Goal: Communication & Community: Answer question/provide support

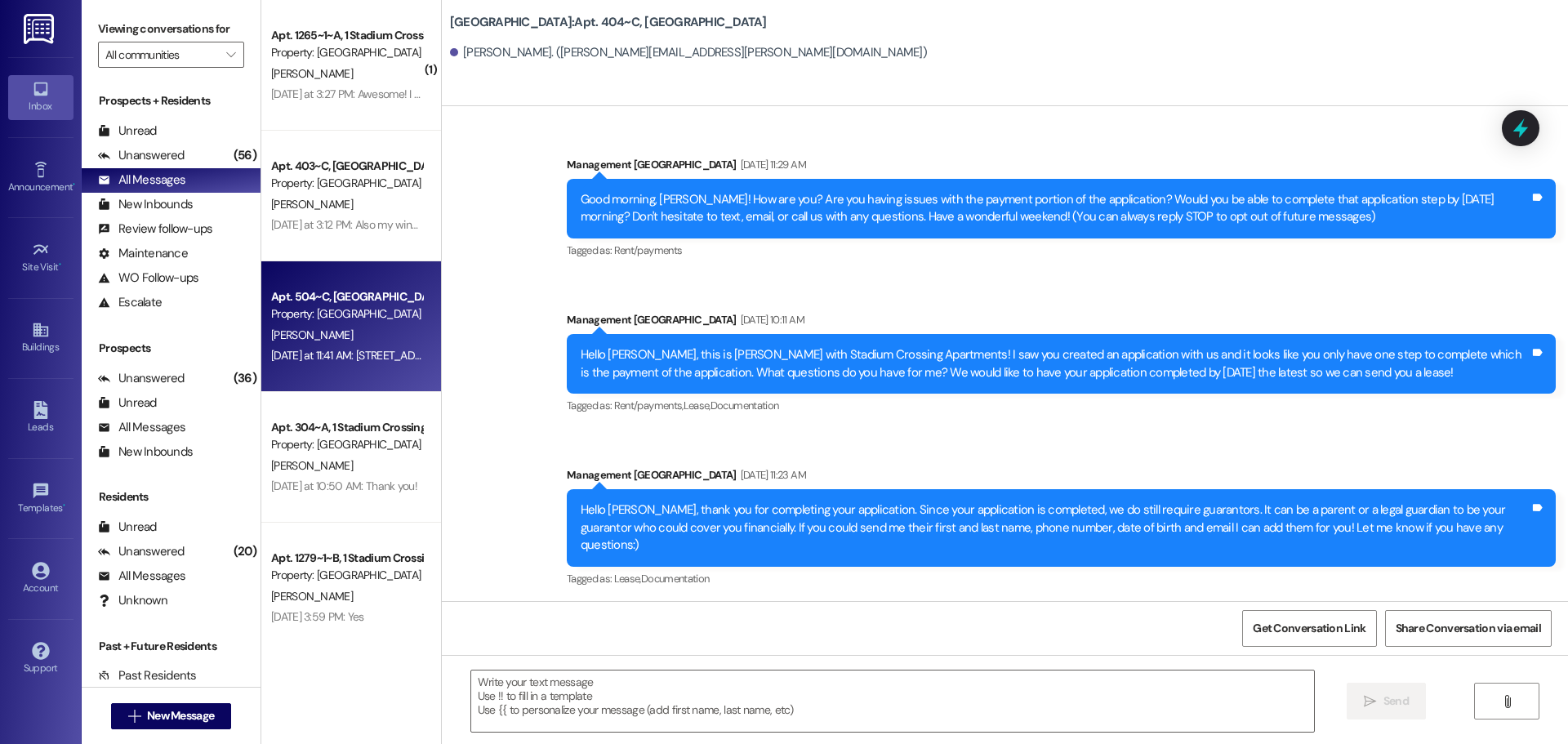
scroll to position [5543, 0]
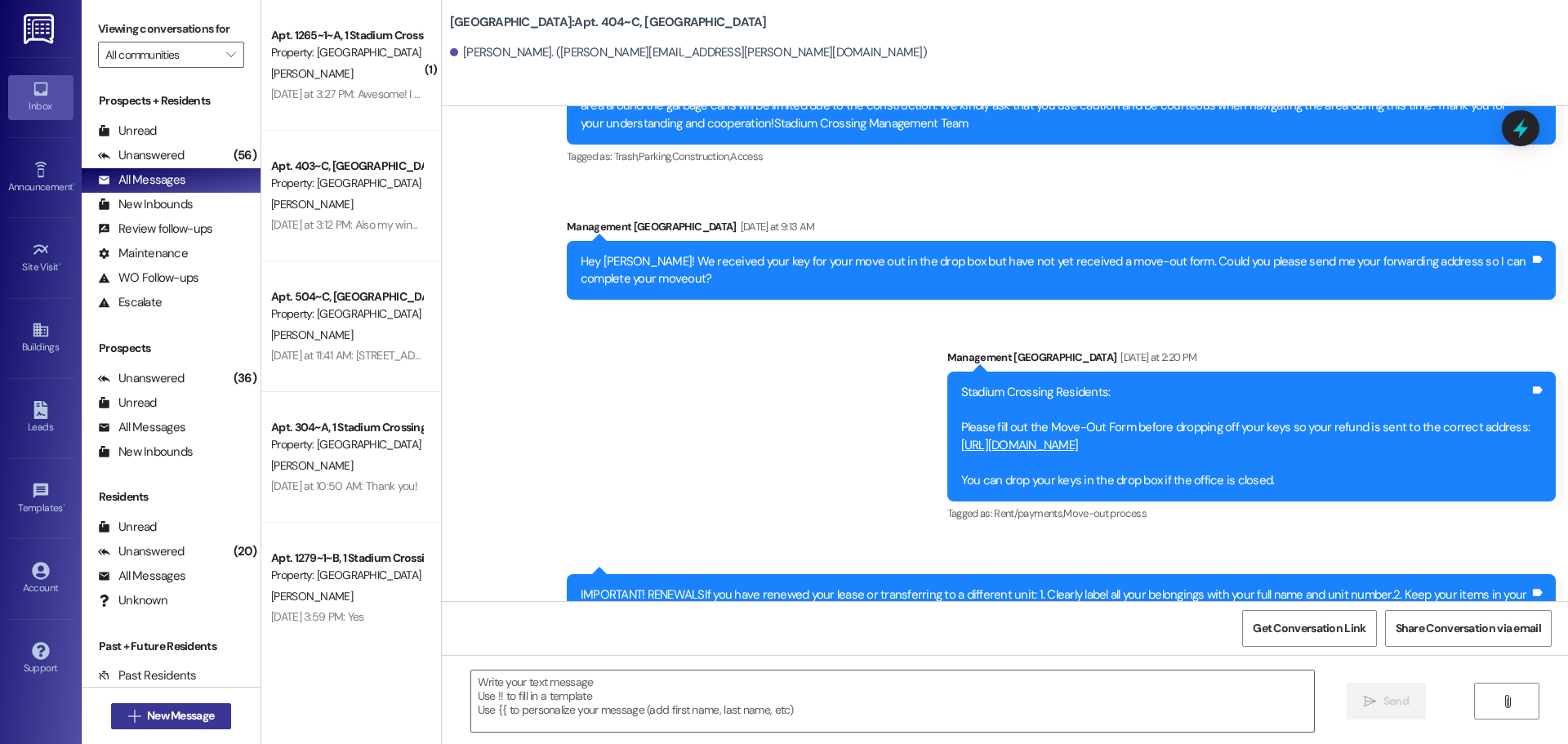
click at [154, 711] on span "New Message" at bounding box center [180, 716] width 67 height 18
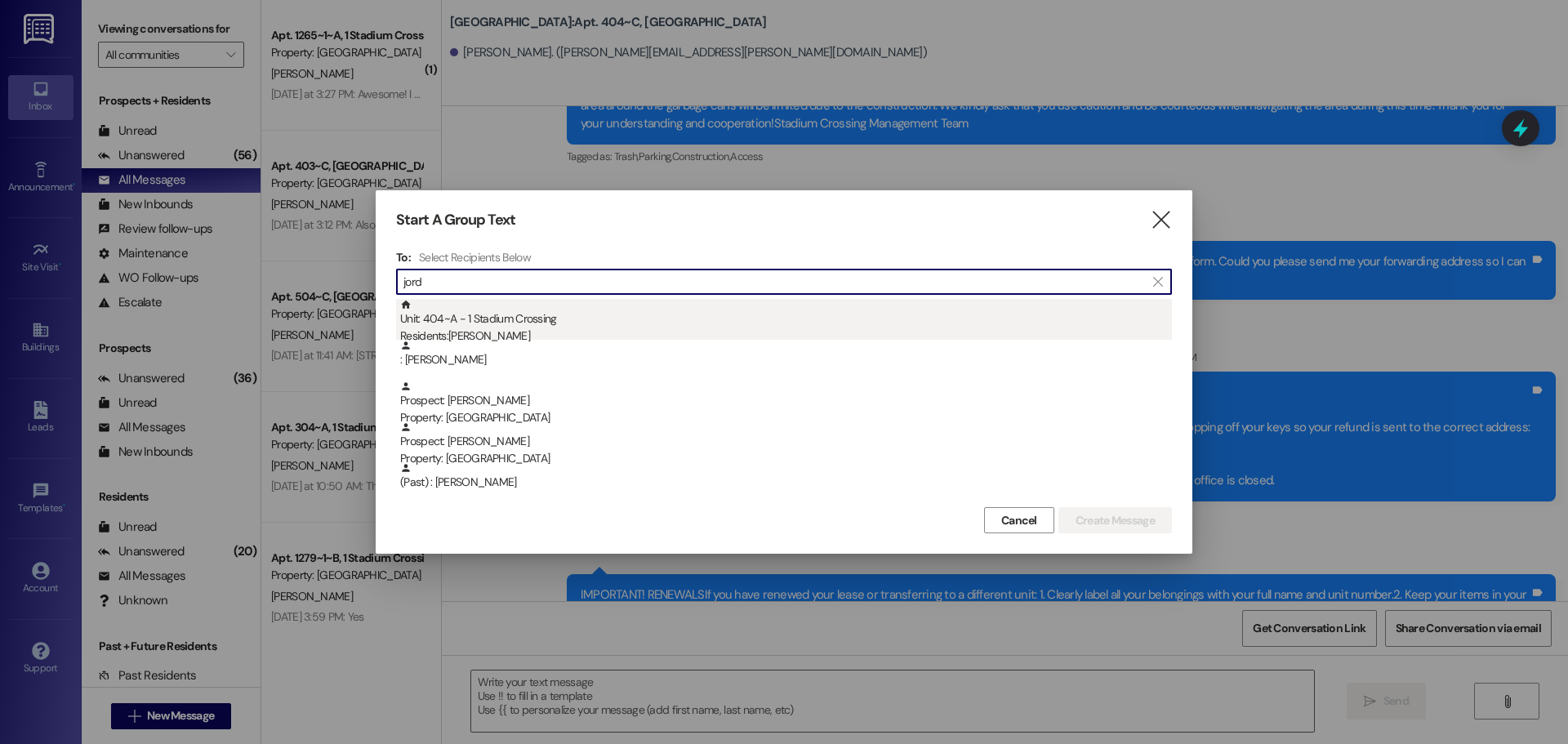
type input "jord"
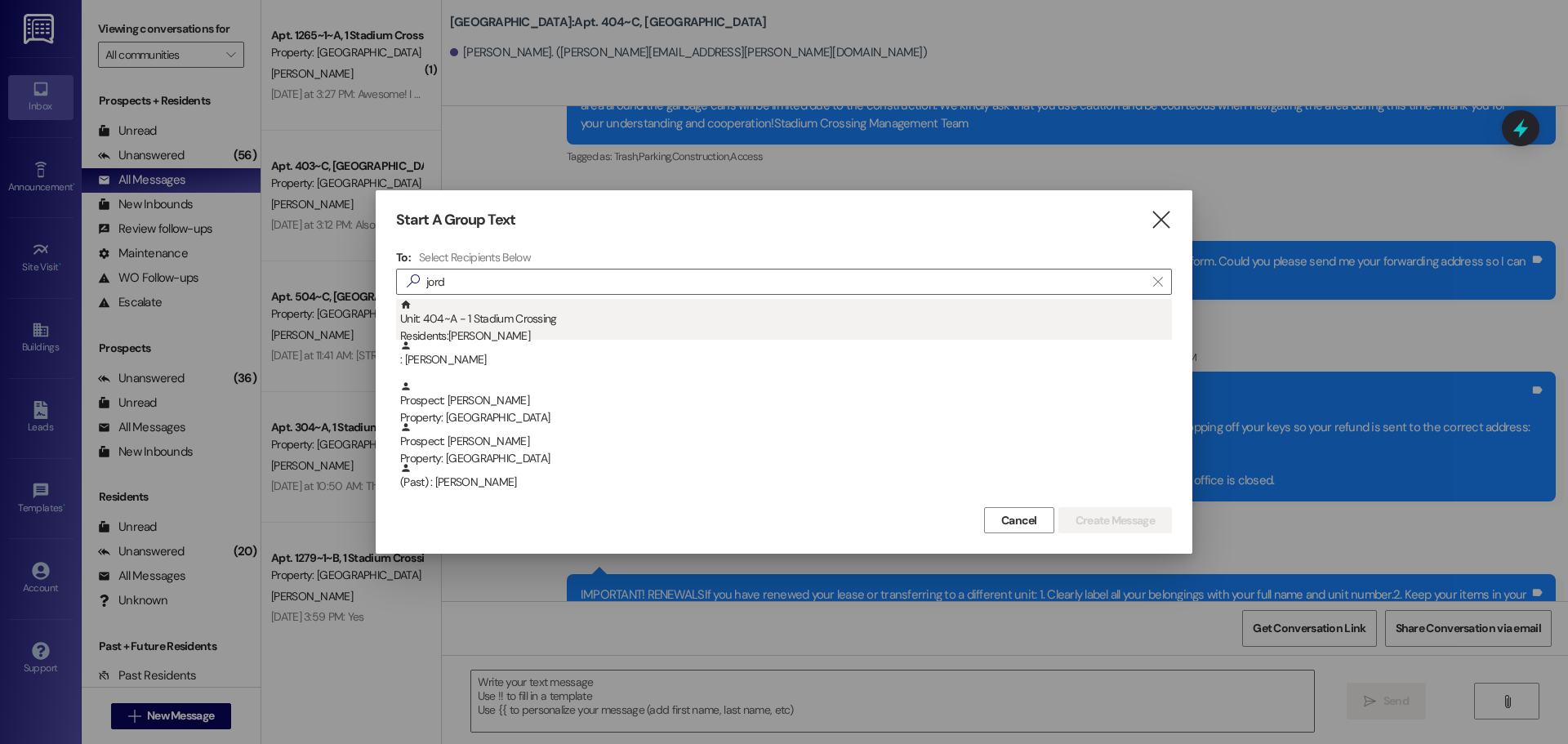
click at [543, 310] on div "Unit: 404~A - 1 Stadium Crossing Residents: [DEMOGRAPHIC_DATA][PERSON_NAME]" at bounding box center [786, 322] width 772 height 47
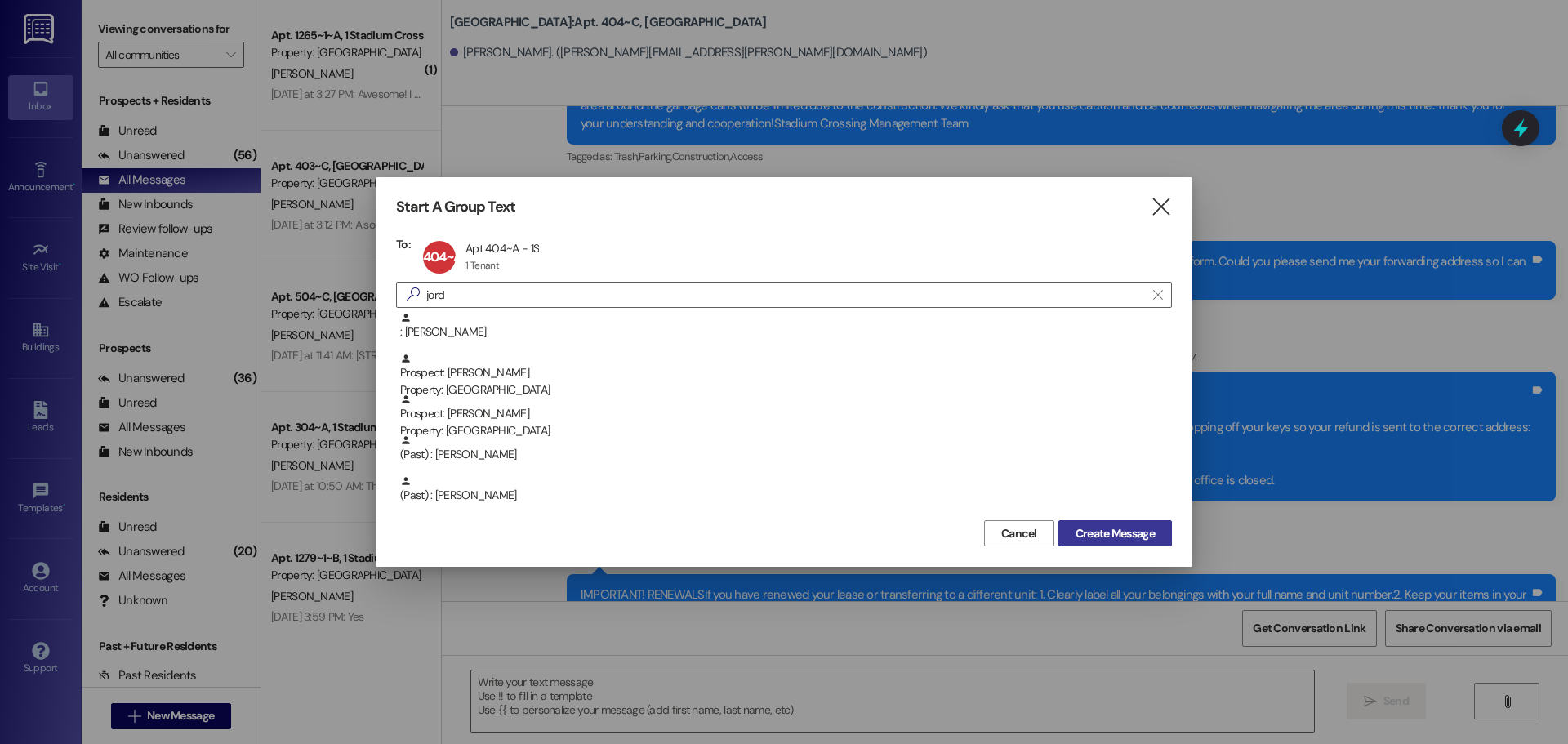
click at [1106, 520] on button "Create Message" at bounding box center [1115, 533] width 114 height 26
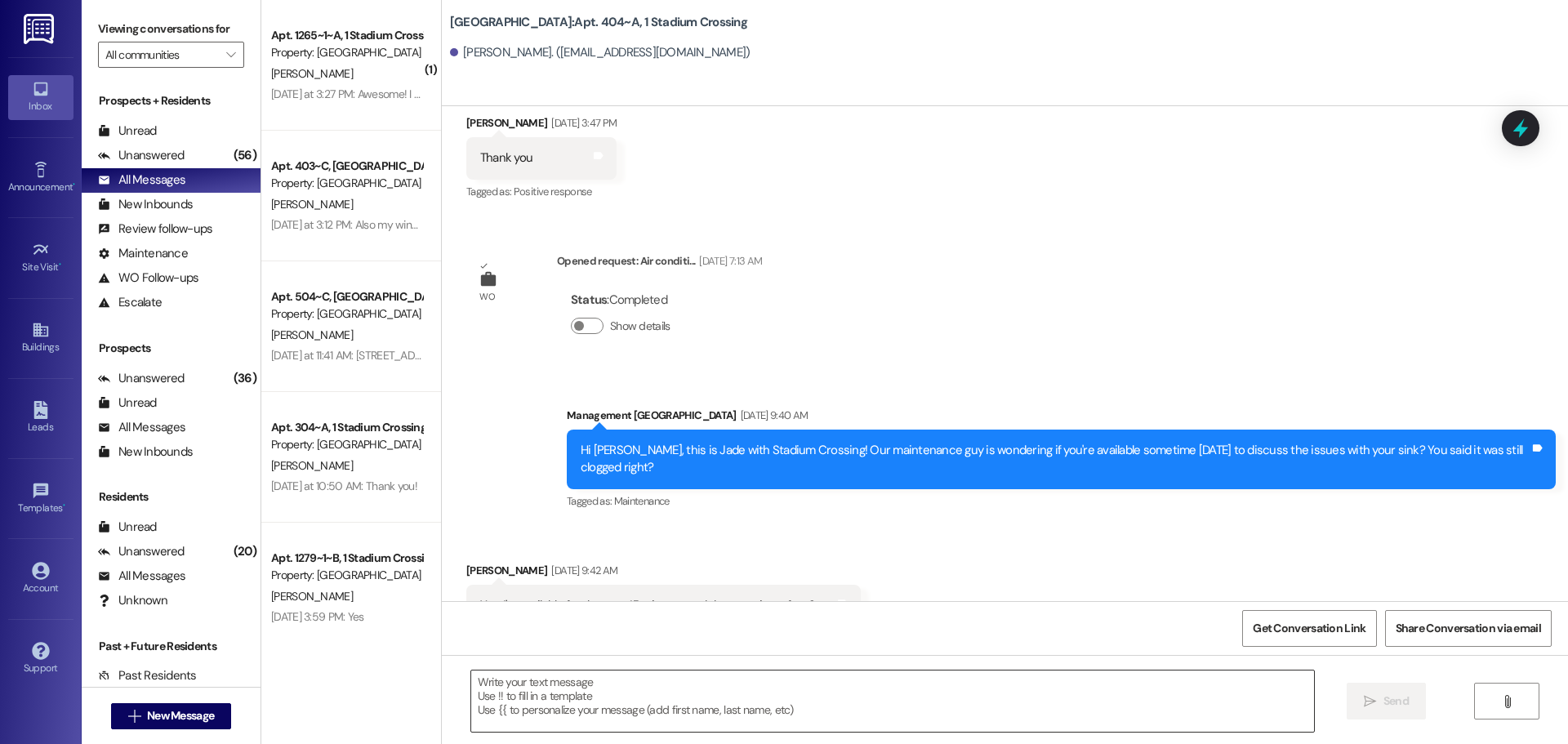
scroll to position [1313, 0]
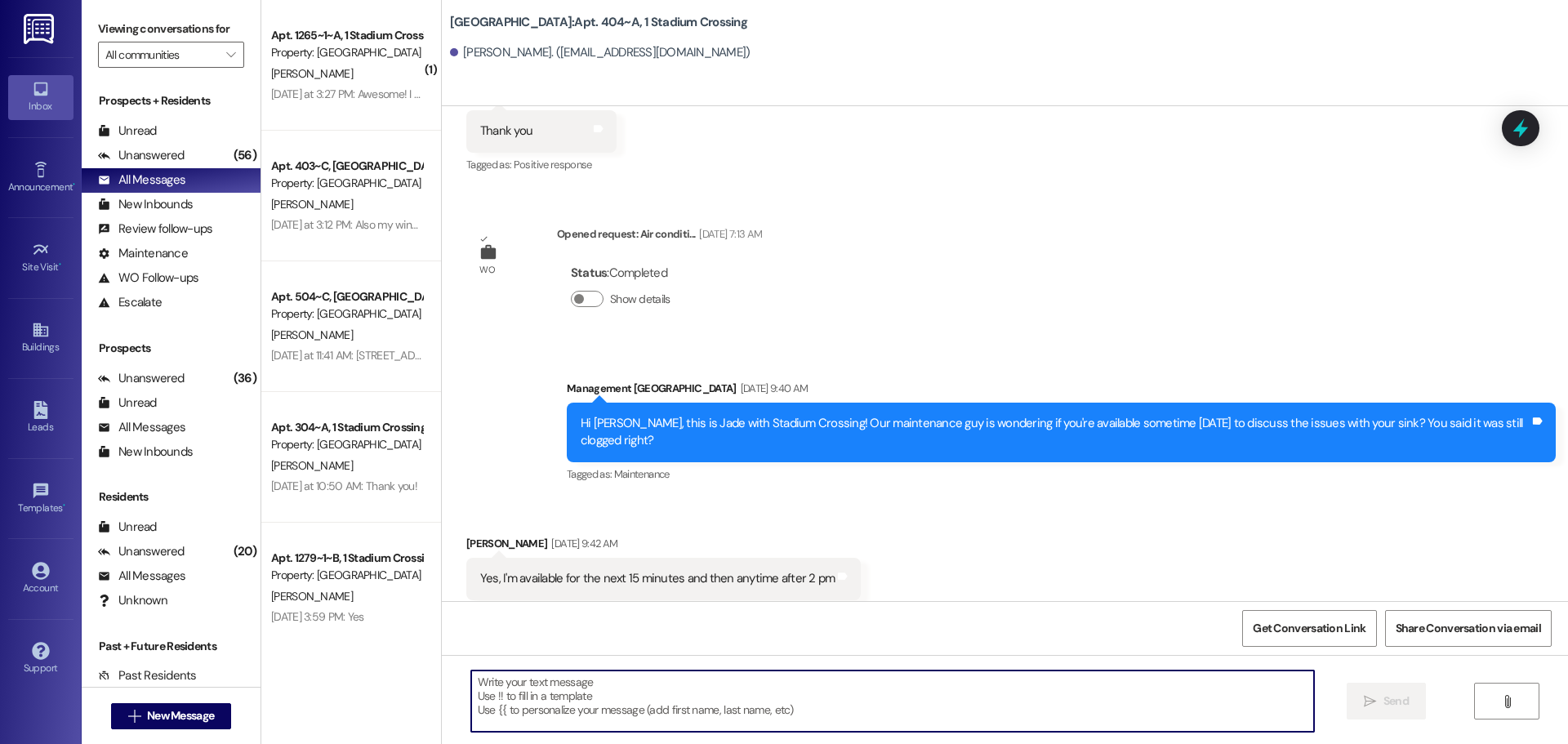
click at [572, 681] on textarea at bounding box center [892, 701] width 843 height 61
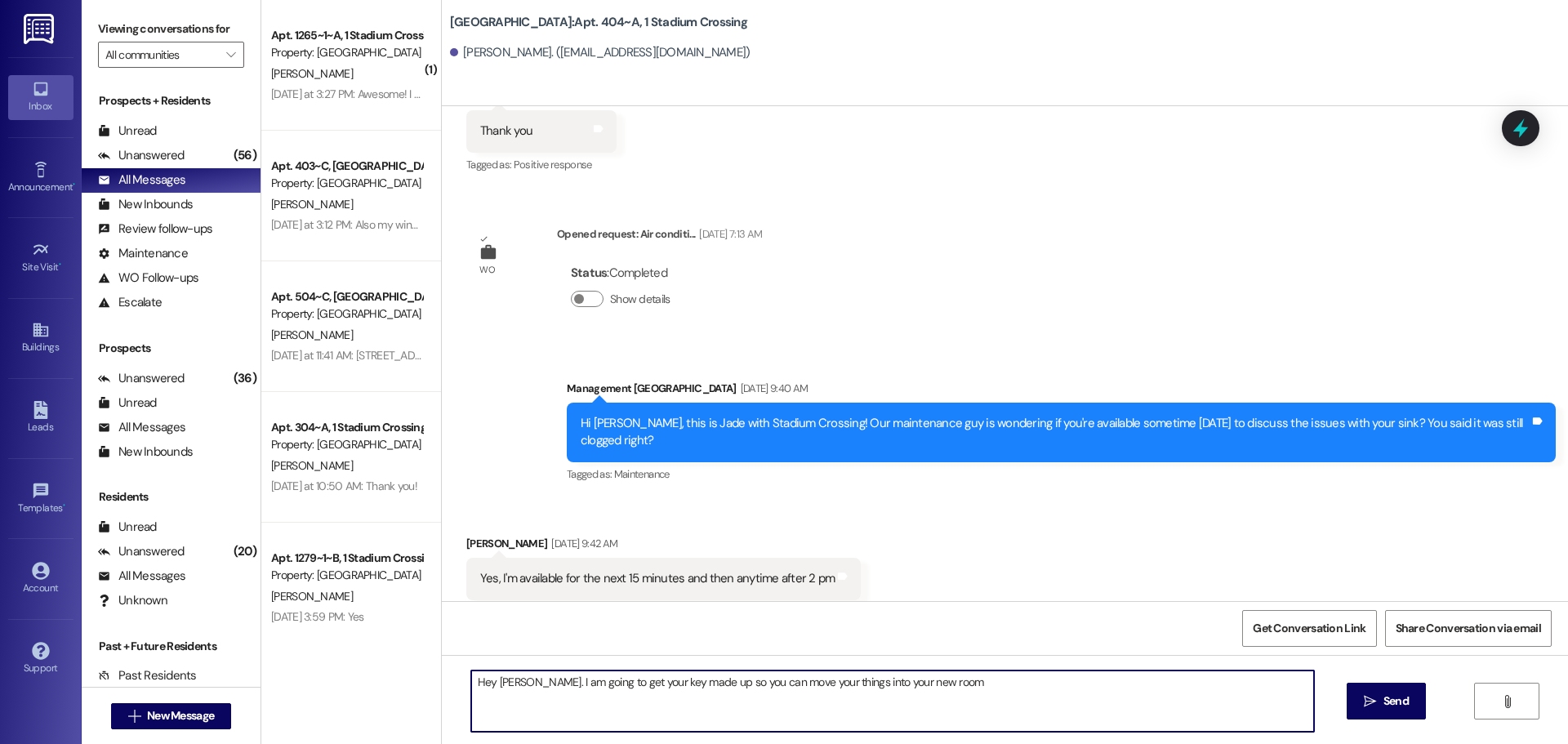
drag, startPoint x: 952, startPoint y: 684, endPoint x: 433, endPoint y: 674, distance: 519.1
click at [441, 674] on div "Hey [PERSON_NAME]. I am going to get your key made up so you can move your thin…" at bounding box center [1004, 717] width 1126 height 123
type textarea "Hey [PERSON_NAME]!"
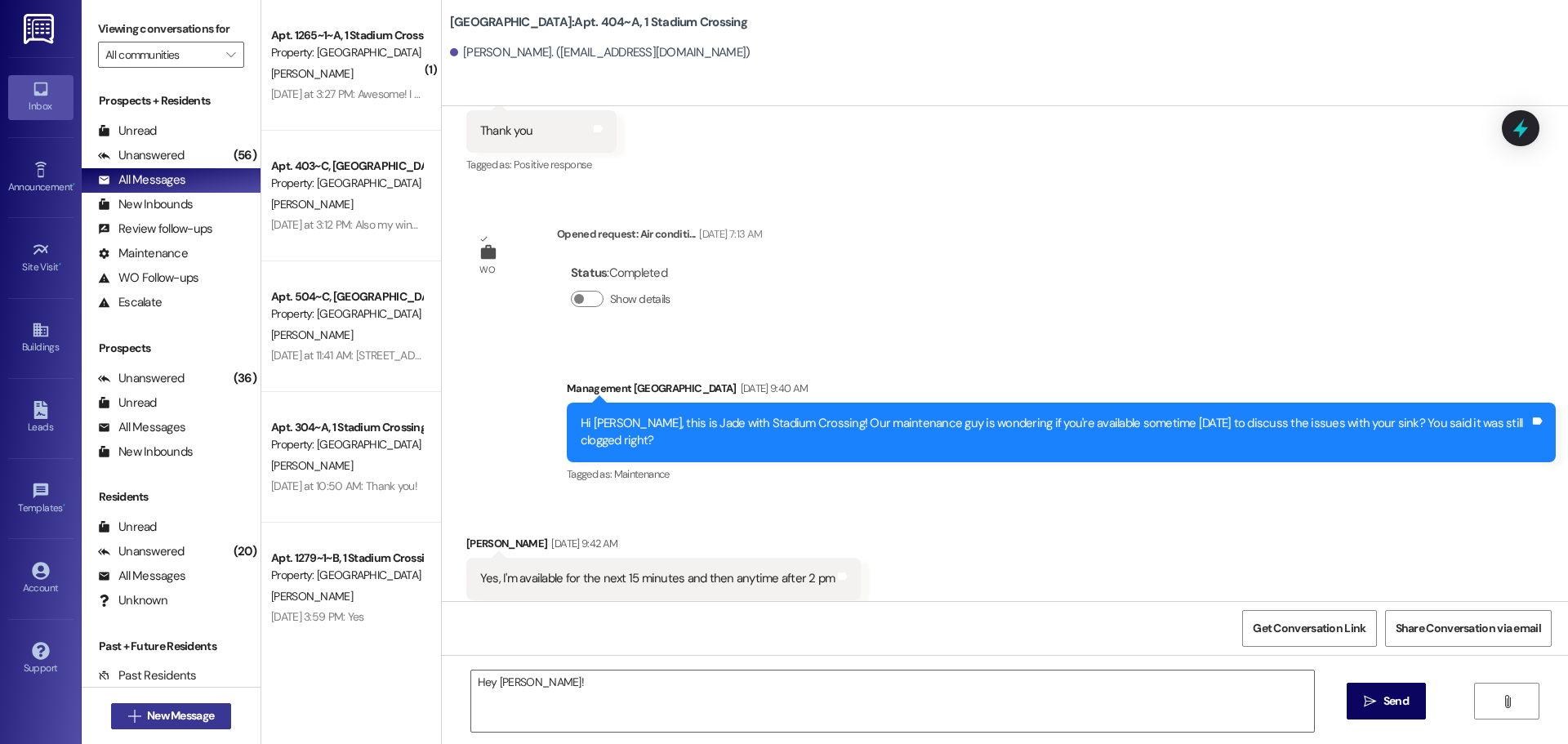
click at [177, 723] on span "New Message" at bounding box center [180, 716] width 67 height 18
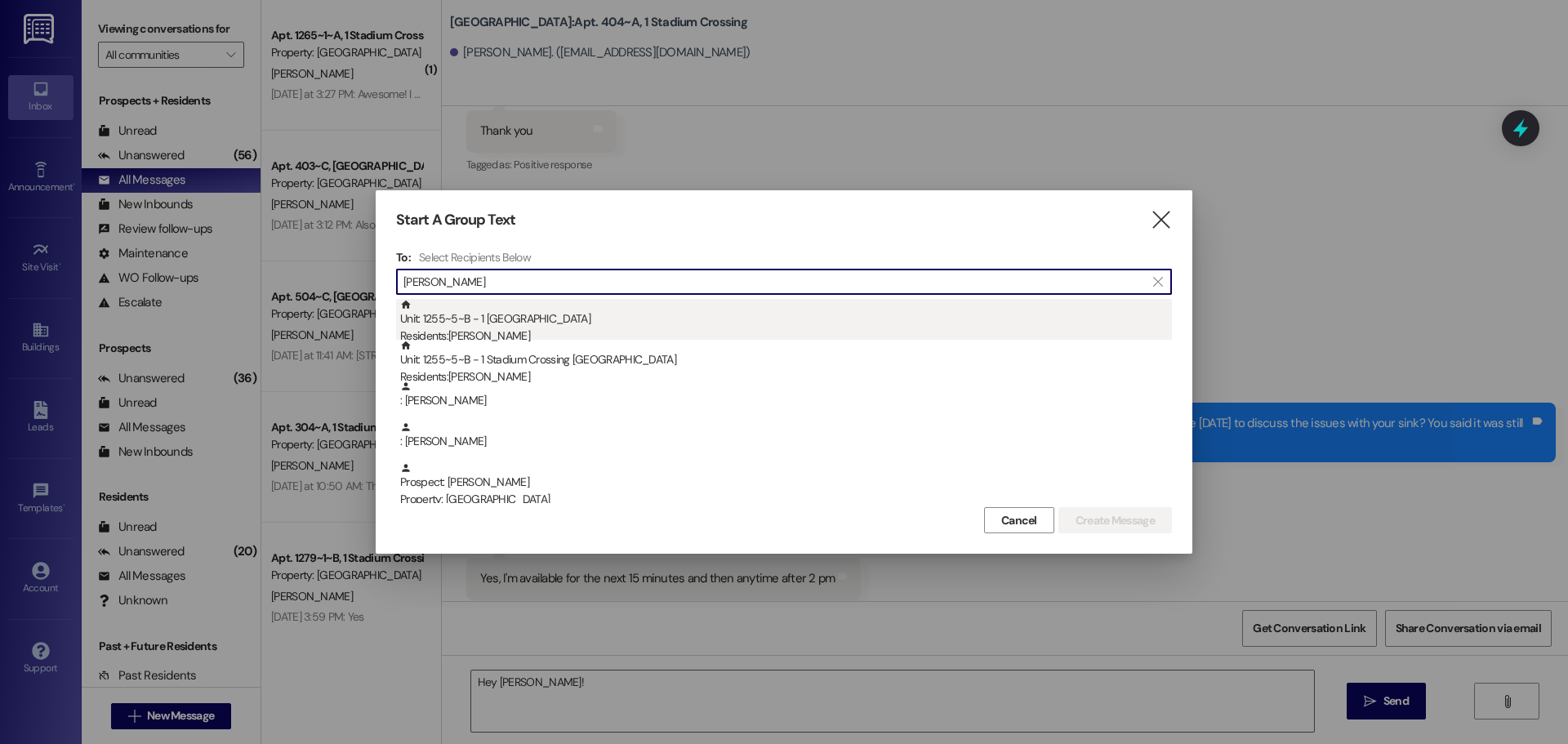
type input "[PERSON_NAME]"
click at [587, 320] on div "Unit: 1255~5~B - 1 Stadium Crossing Residents: [PERSON_NAME]" at bounding box center [786, 322] width 772 height 47
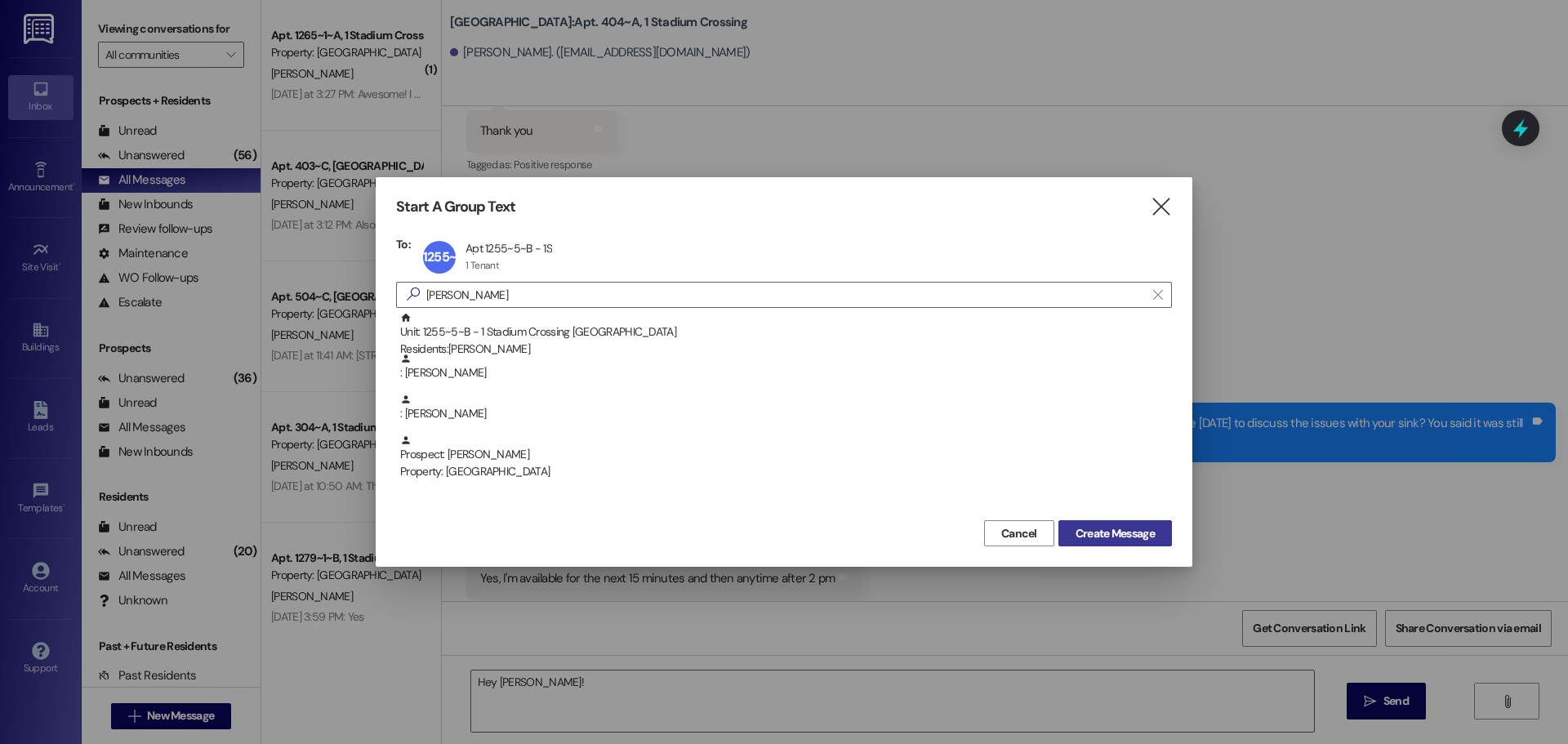
click at [1130, 539] on span "Create Message" at bounding box center [1114, 534] width 79 height 18
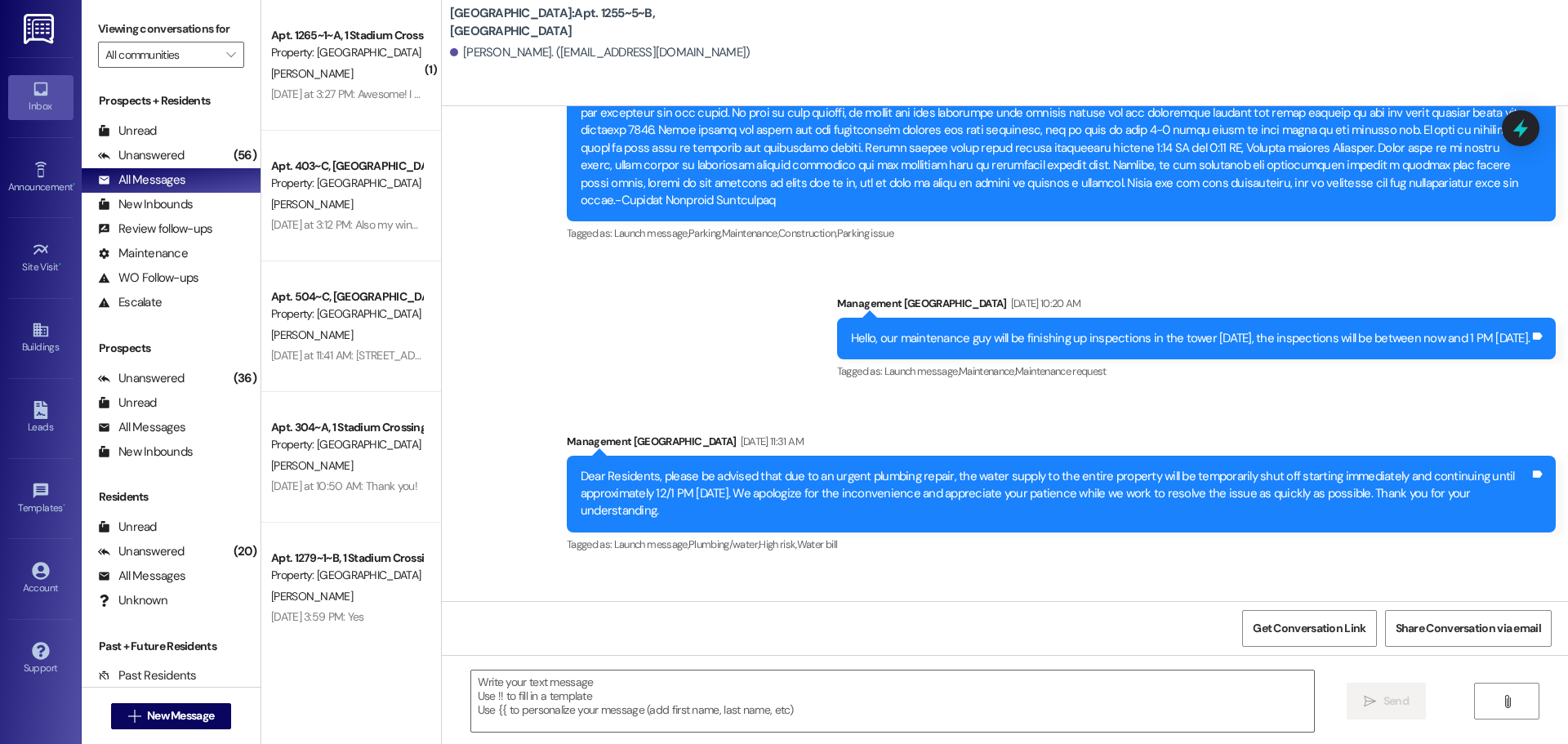
scroll to position [2778, 0]
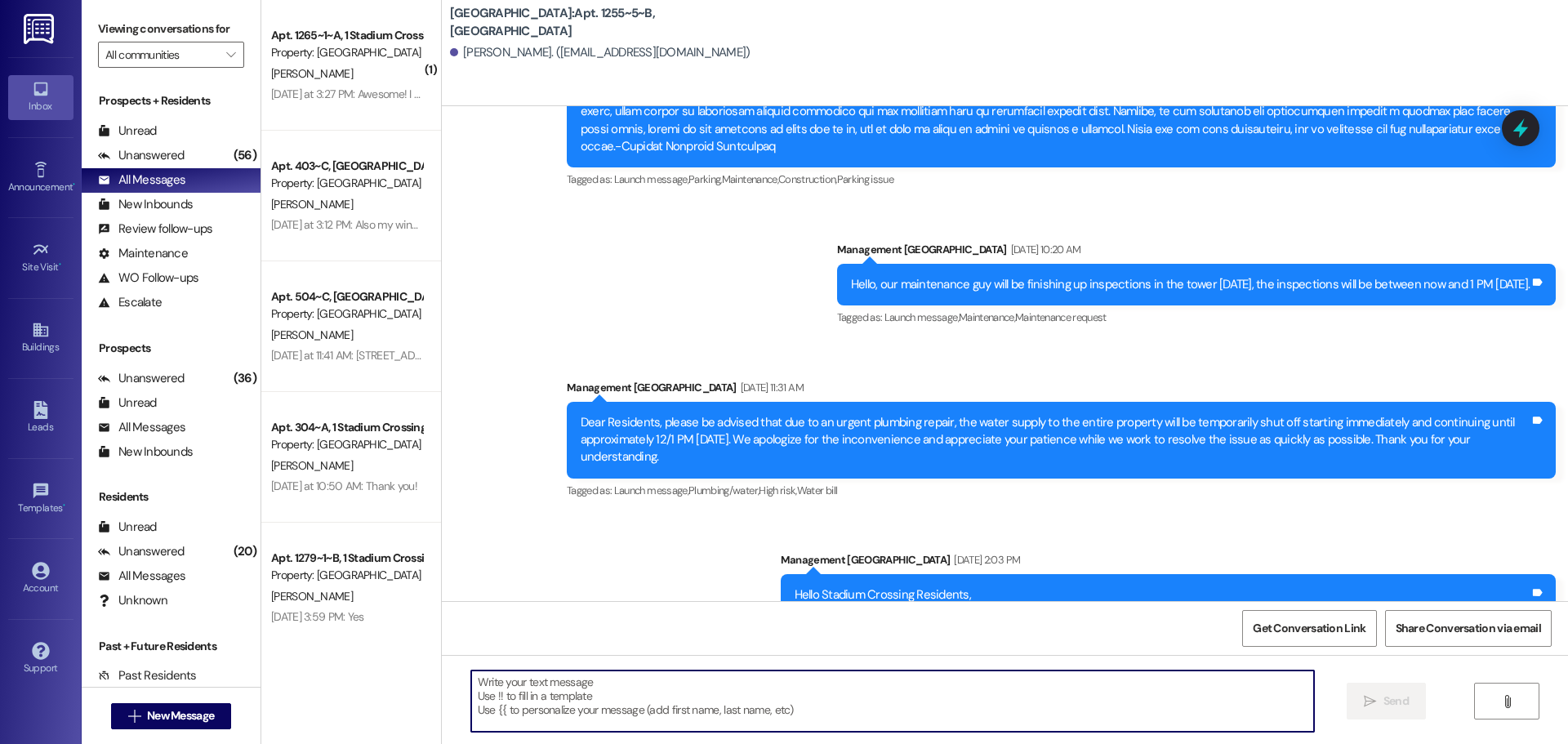
click at [583, 681] on textarea at bounding box center [892, 701] width 843 height 61
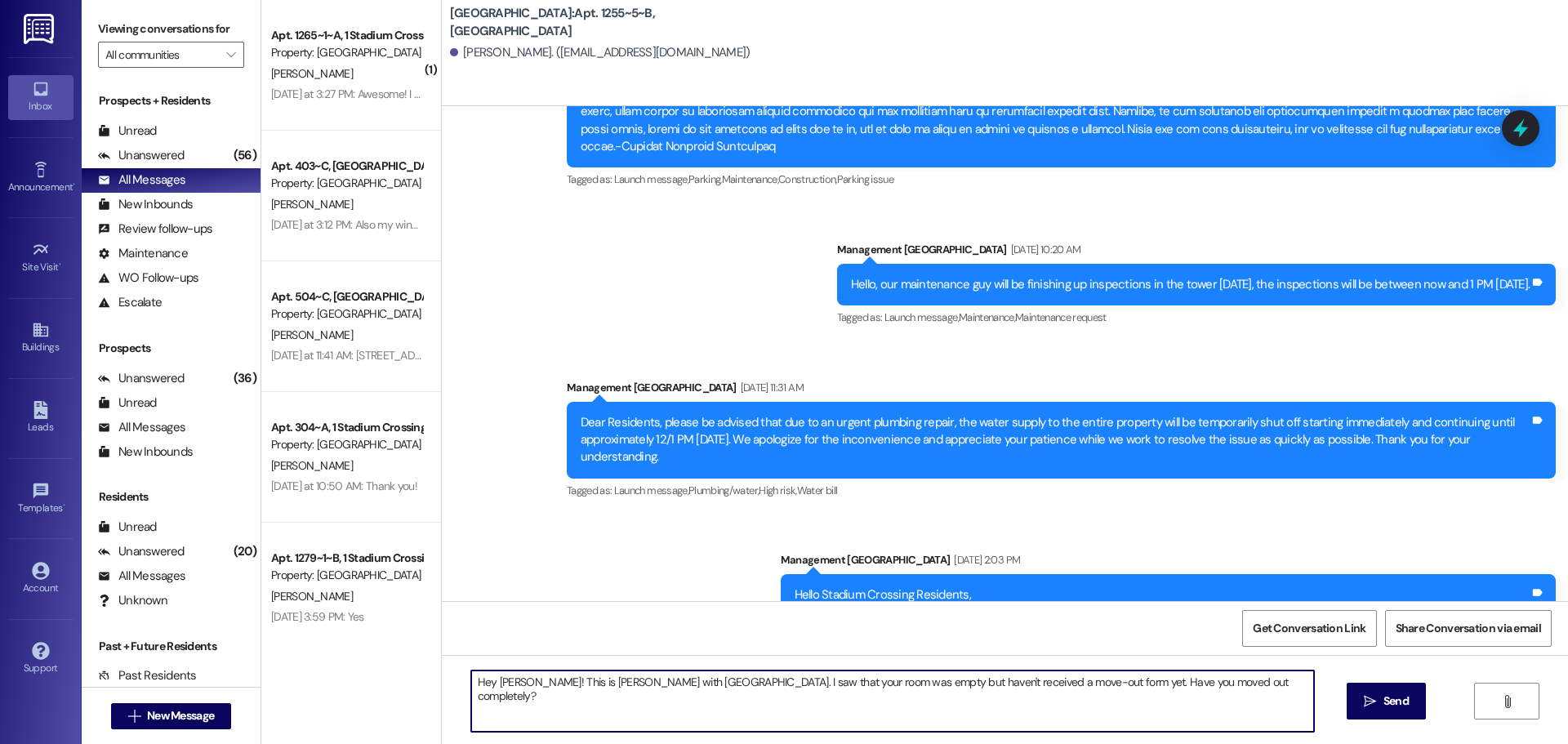
drag, startPoint x: 1222, startPoint y: 684, endPoint x: 1152, endPoint y: 679, distance: 70.2
click at [1104, 681] on textarea "Hey [PERSON_NAME]! This is [PERSON_NAME] with [GEOGRAPHIC_DATA]. I saw that you…" at bounding box center [892, 701] width 843 height 61
type textarea "Hey [PERSON_NAME]! This is [PERSON_NAME] with [GEOGRAPHIC_DATA]. I saw that you…"
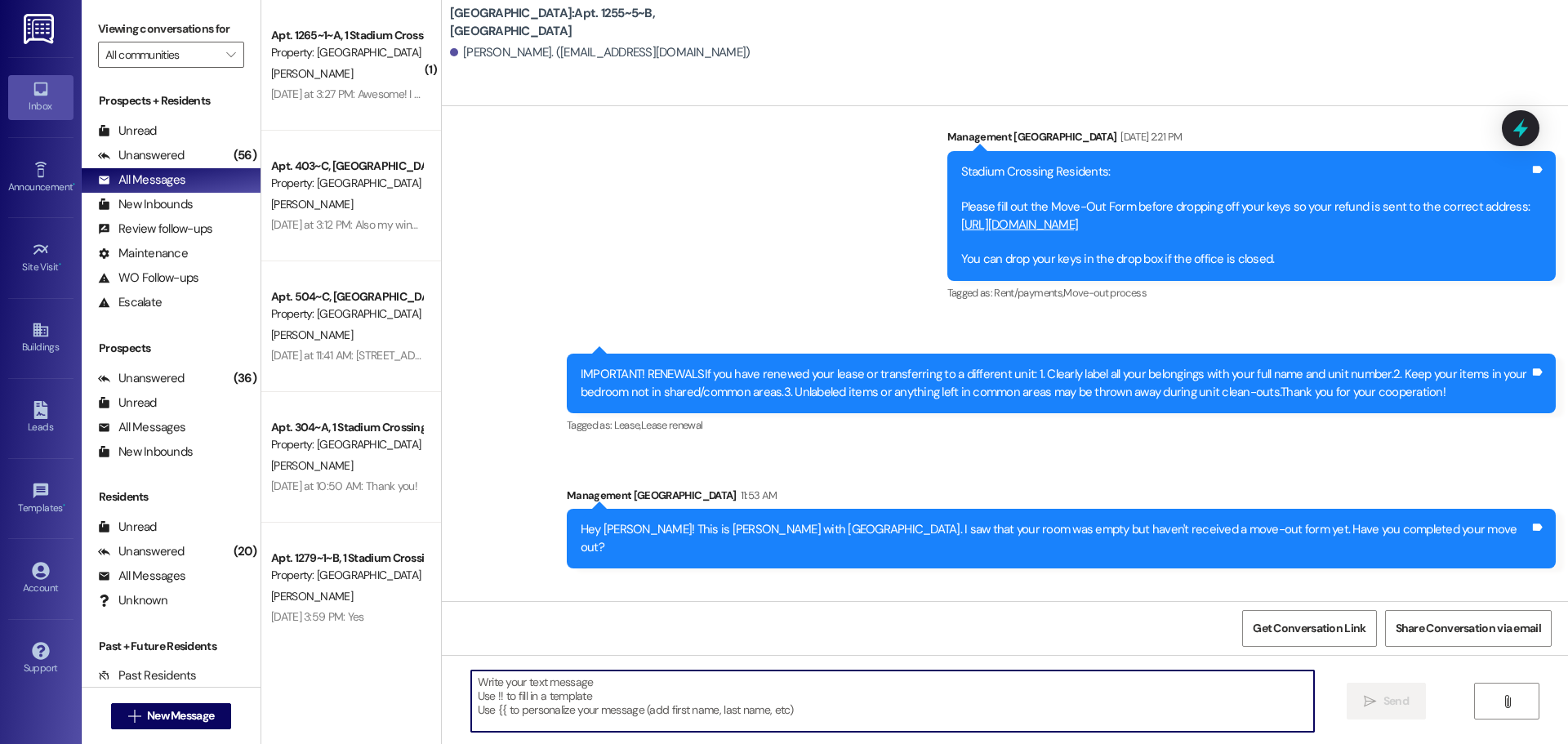
scroll to position [4744, 0]
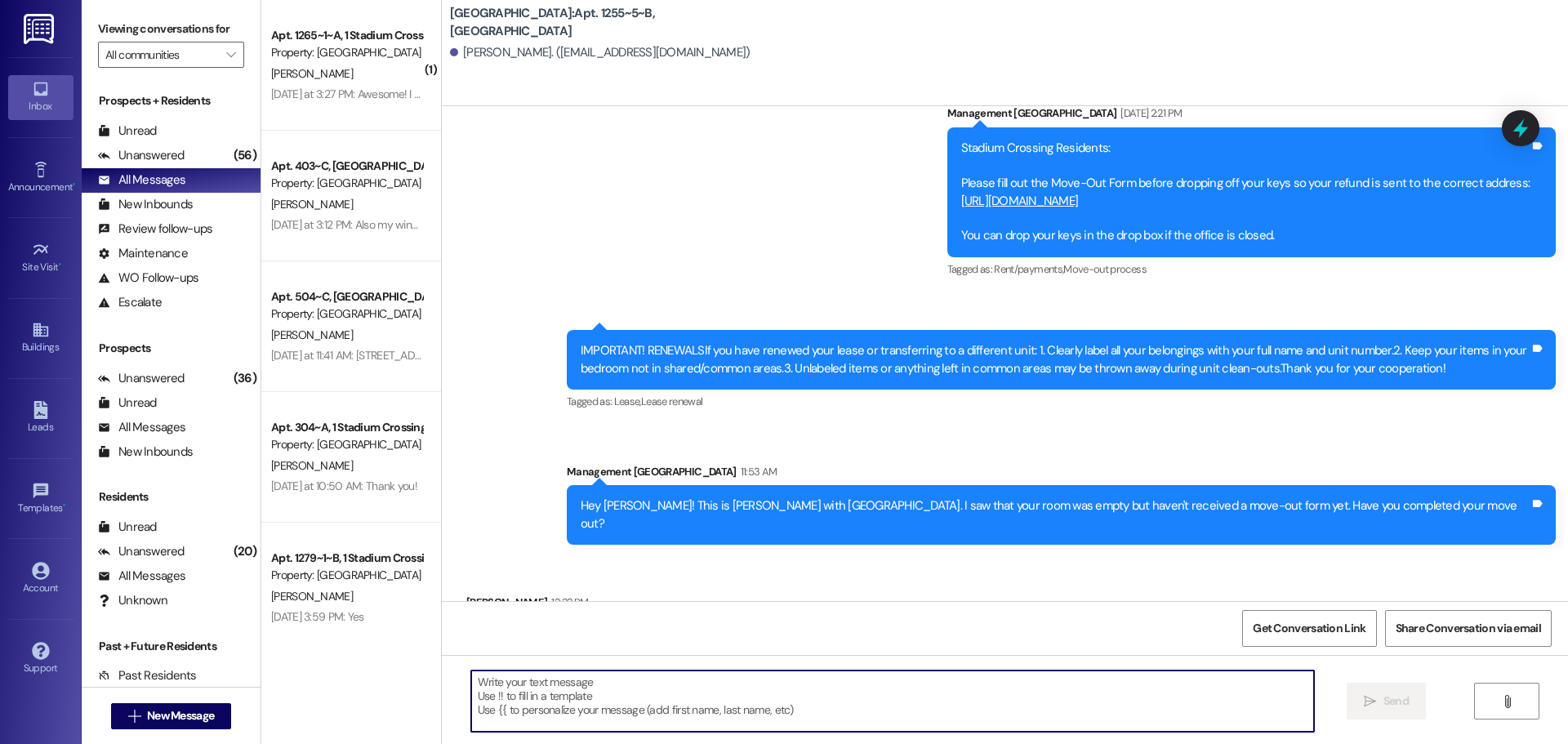
click at [571, 689] on textarea at bounding box center [892, 701] width 843 height 61
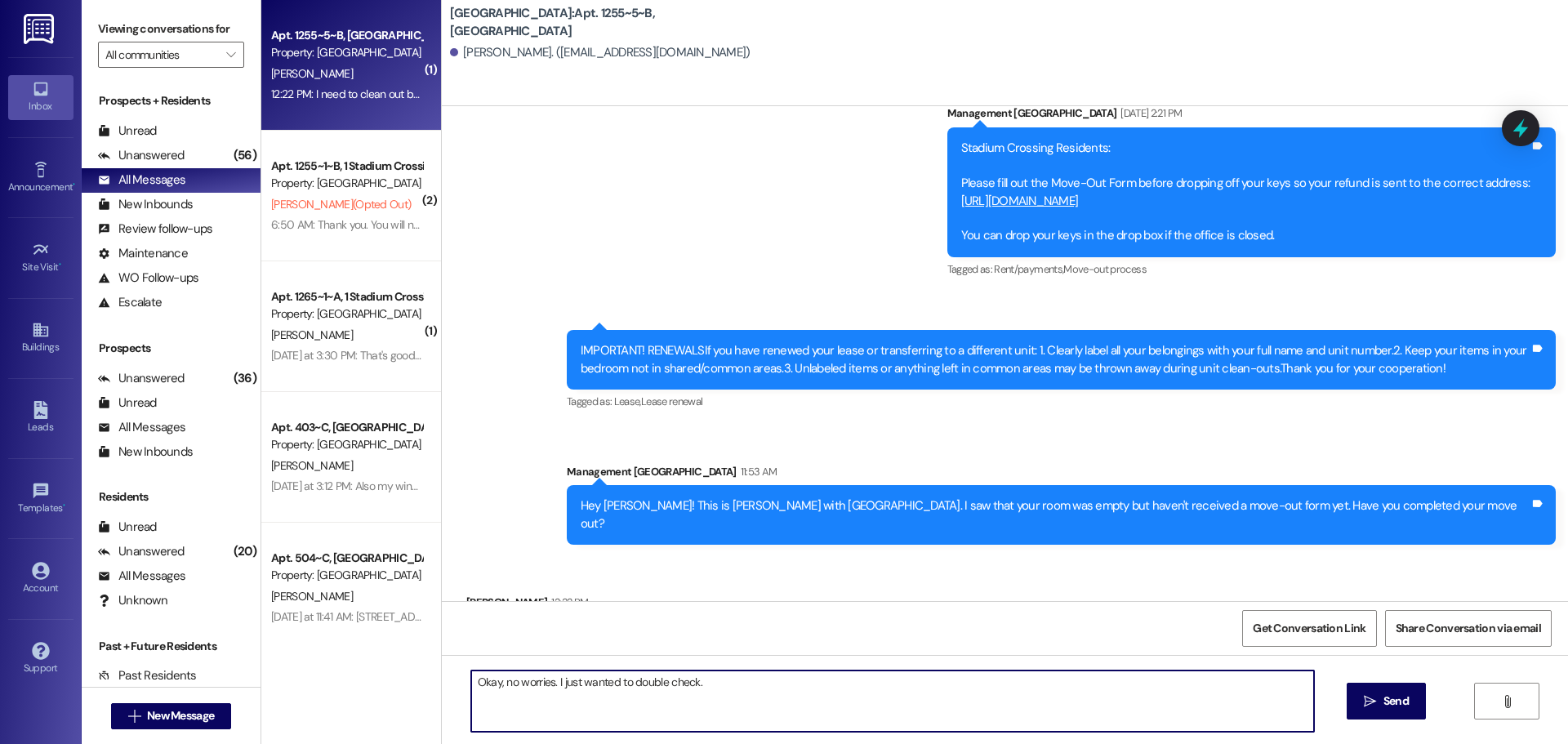
type textarea "Okay, no worries. I just wanted to double check."
